Goal: Task Accomplishment & Management: Manage account settings

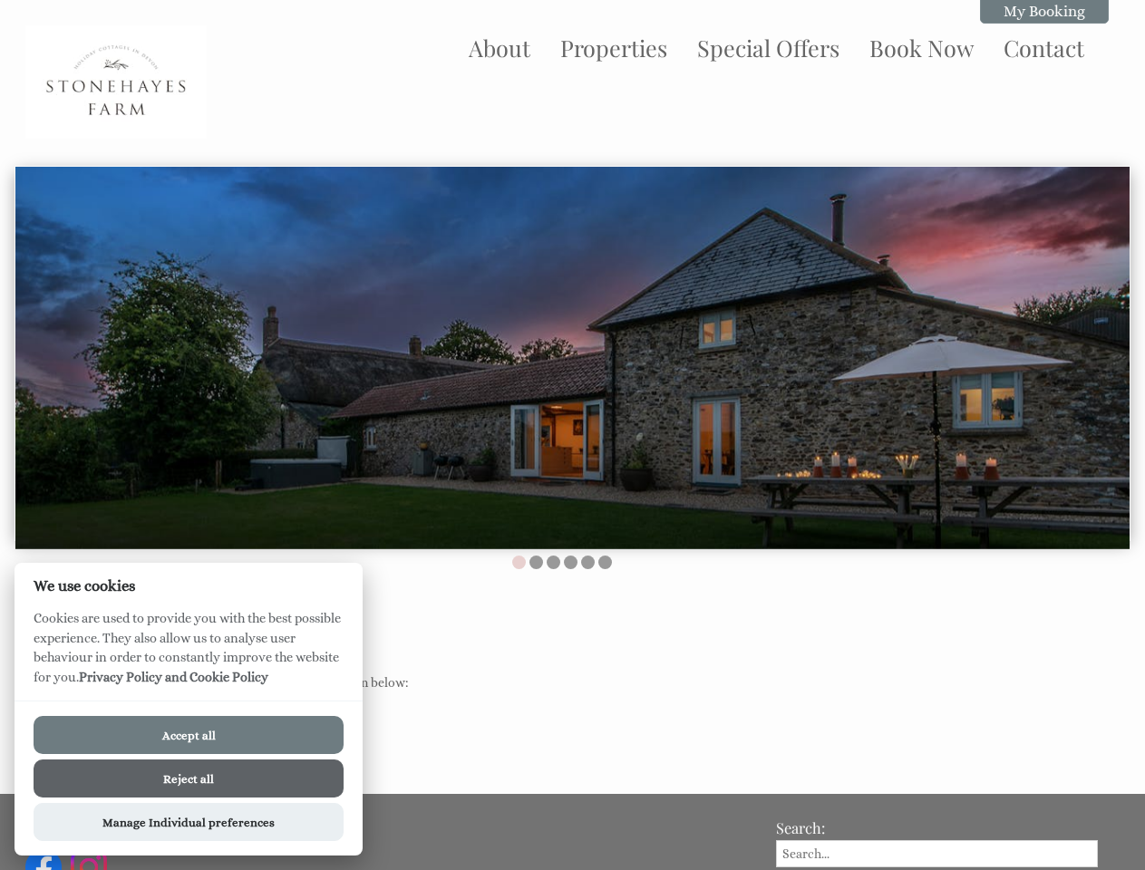
click at [572, 435] on img at bounding box center [572, 358] width 1114 height 383
click at [572, 354] on img at bounding box center [572, 358] width 1114 height 383
click at [518, 562] on li at bounding box center [519, 563] width 14 height 14
click at [536, 562] on li at bounding box center [536, 563] width 14 height 14
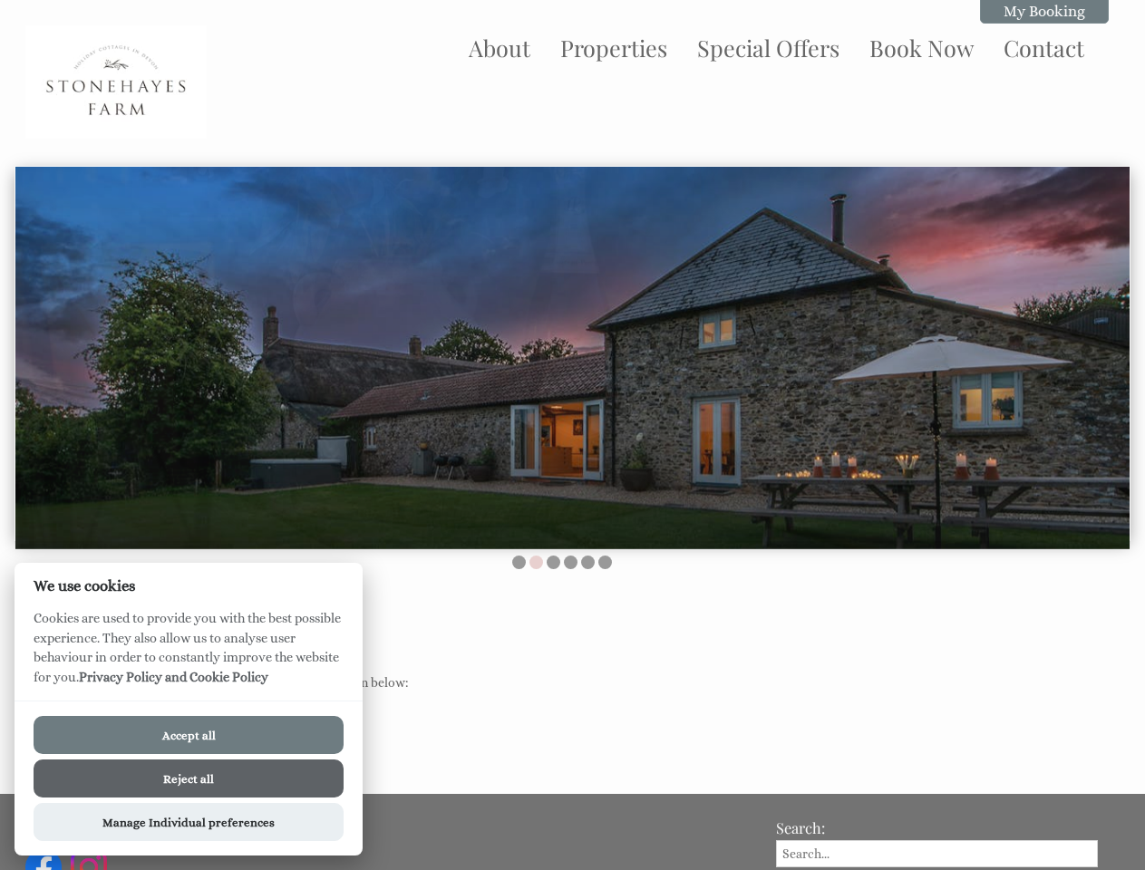
click at [553, 562] on li at bounding box center [554, 563] width 14 height 14
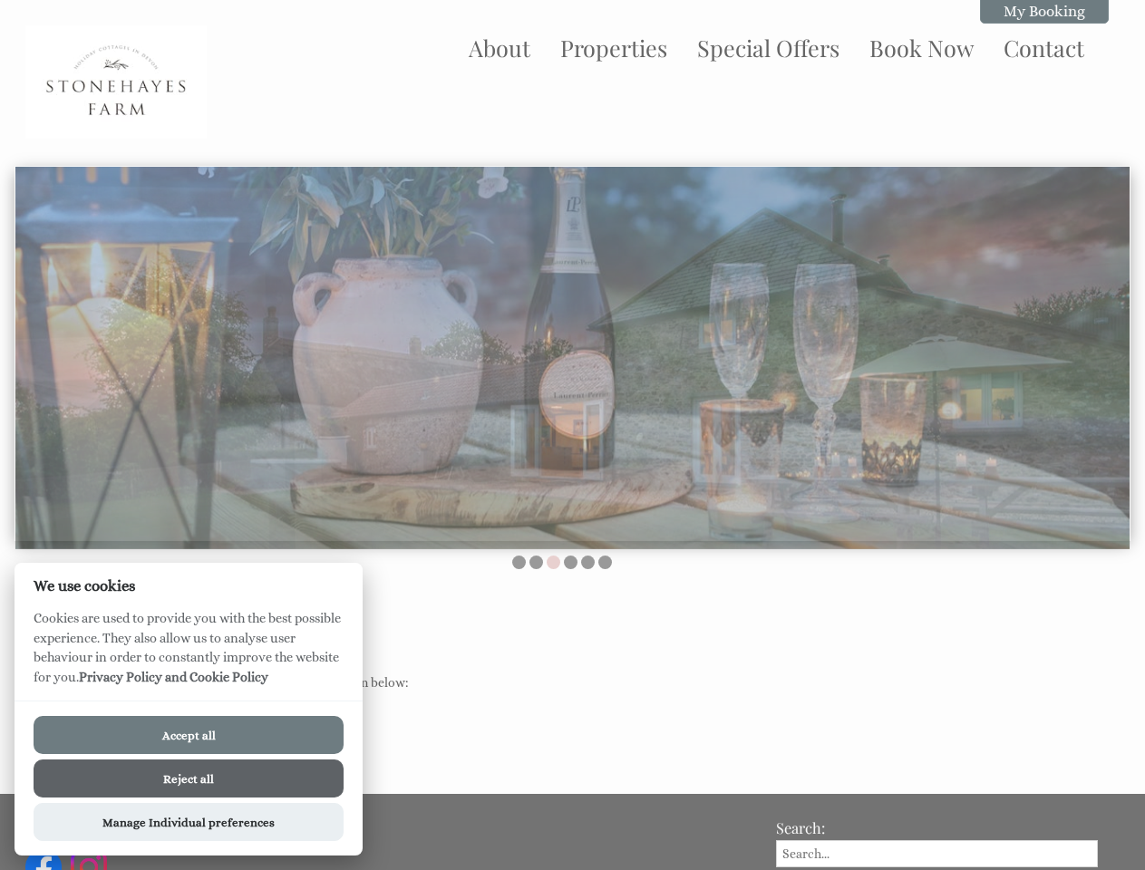
click at [570, 562] on li at bounding box center [571, 563] width 14 height 14
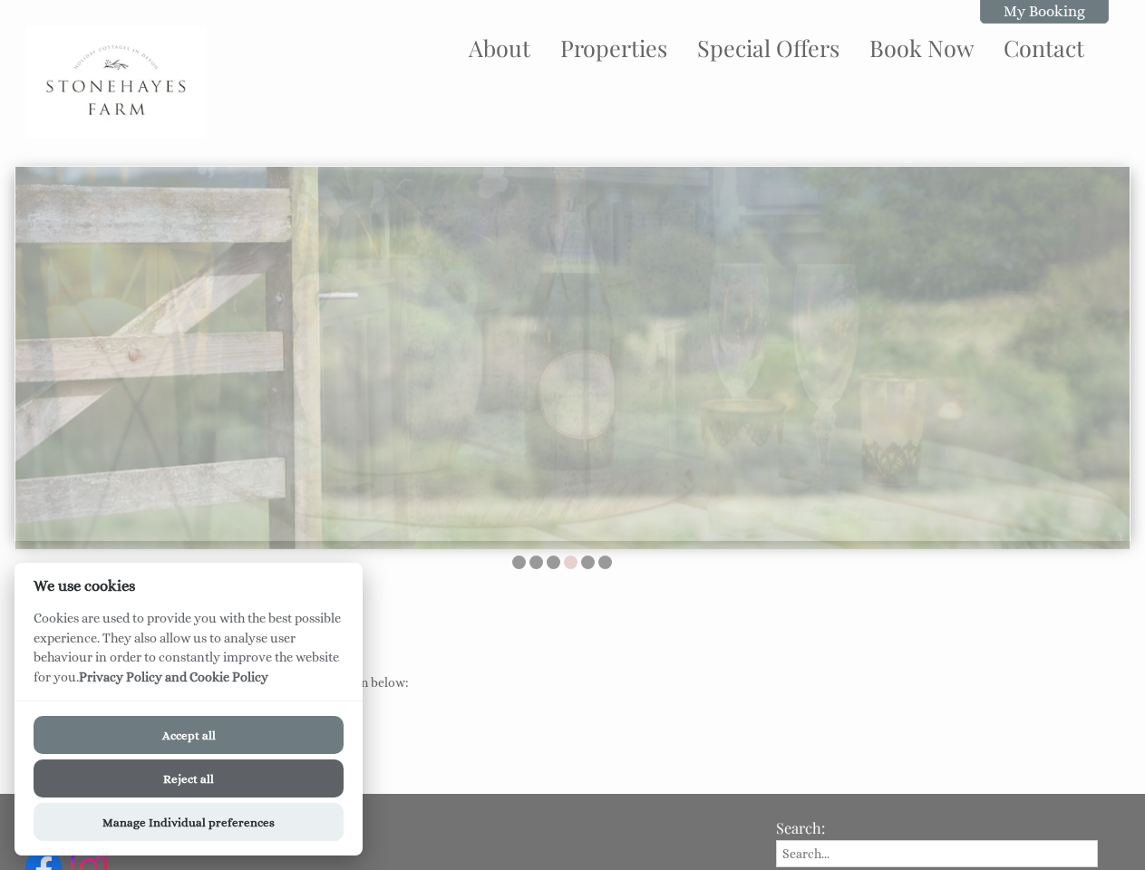
click at [587, 562] on li at bounding box center [588, 563] width 14 height 14
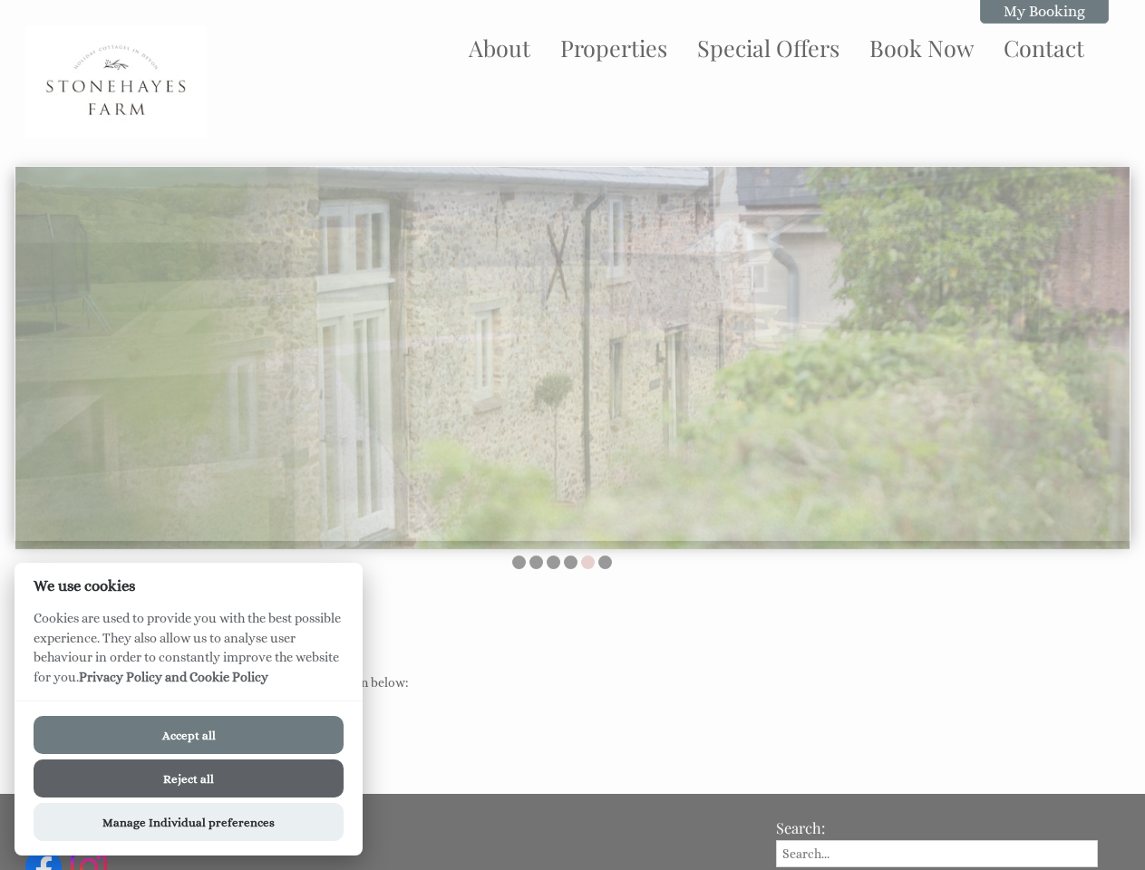
click at [605, 562] on li at bounding box center [605, 563] width 14 height 14
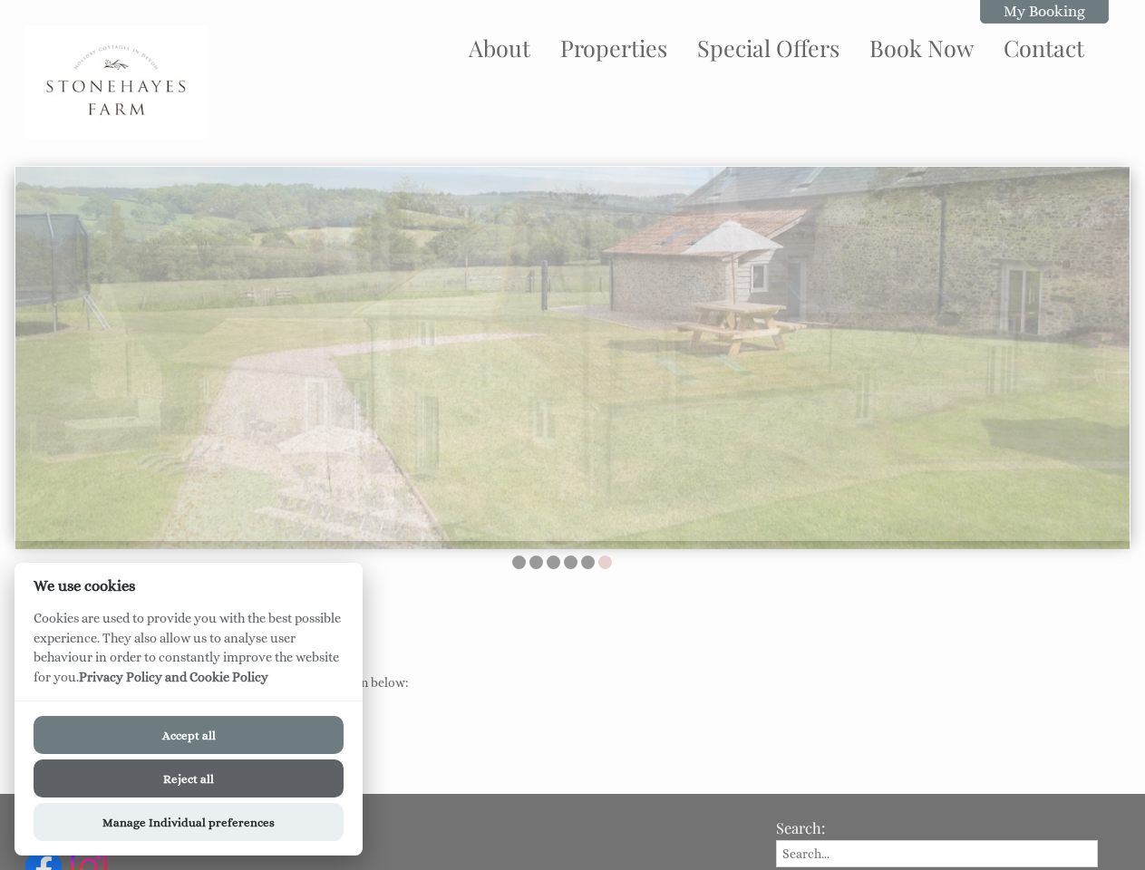
click at [189, 735] on button "Accept all" at bounding box center [189, 735] width 310 height 38
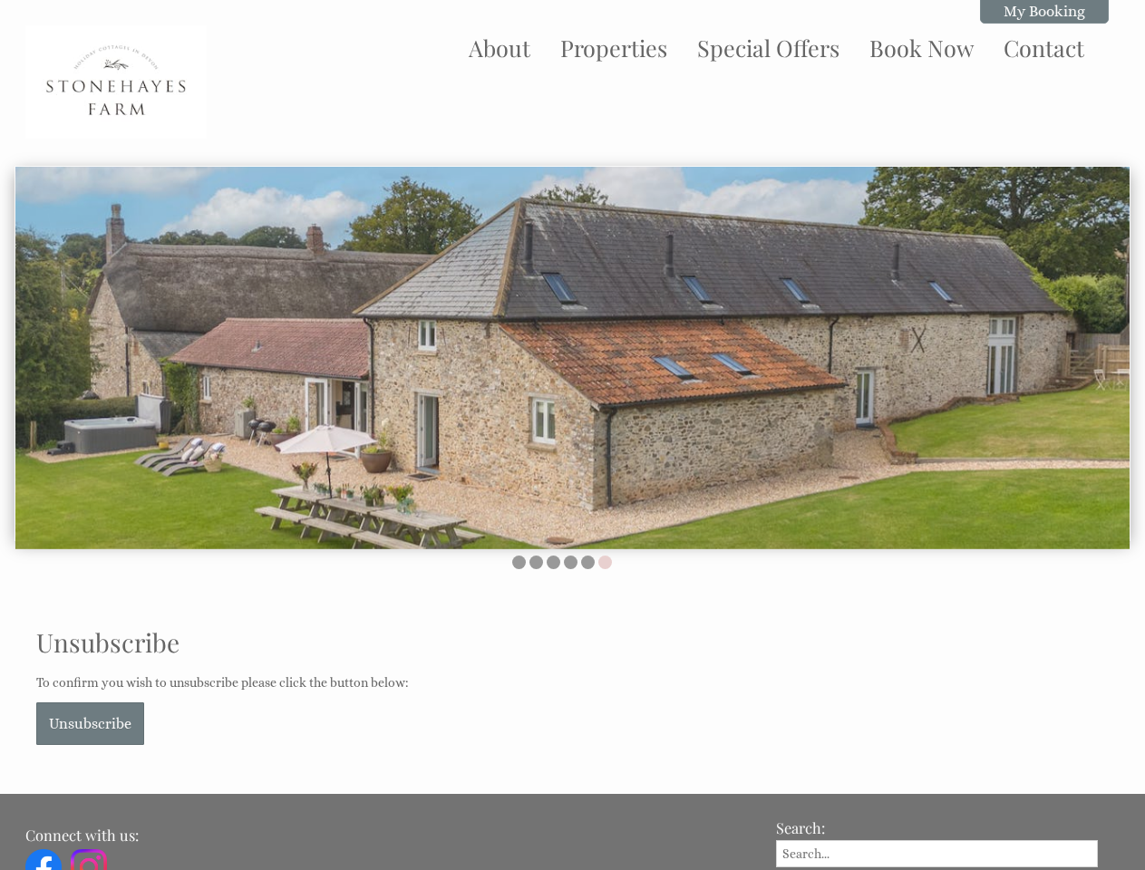
click at [189, 783] on button "Reject all" at bounding box center [189, 802] width 310 height 38
